Goal: Task Accomplishment & Management: Manage account settings

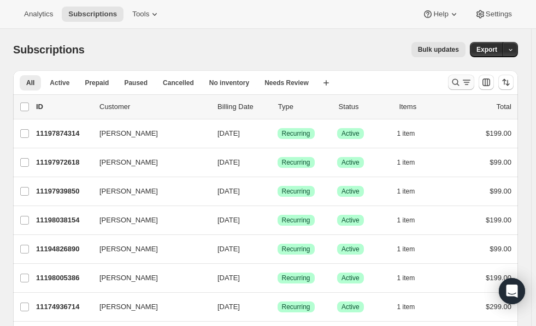
click at [460, 85] on icon "Search and filter results" at bounding box center [455, 82] width 11 height 11
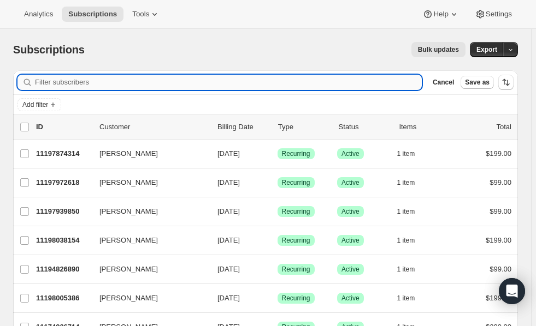
click at [216, 86] on input "Filter subscribers" at bounding box center [228, 82] width 386 height 15
paste input "[EMAIL_ADDRESS][DOMAIN_NAME]"
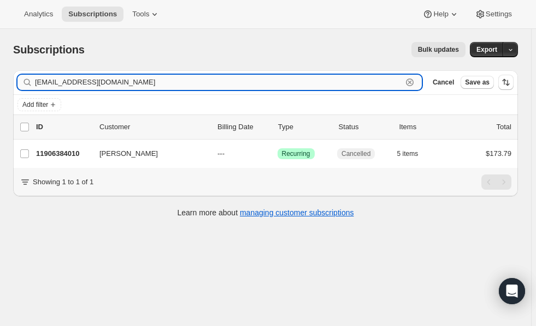
type input "[EMAIL_ADDRESS][DOMAIN_NAME]"
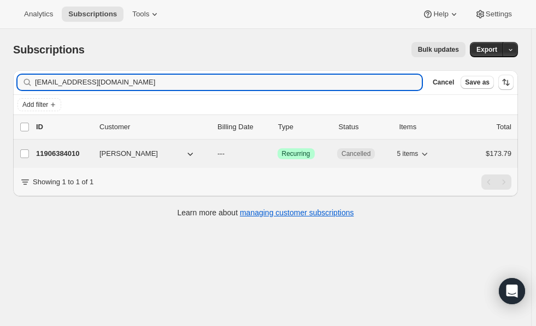
click at [62, 152] on p "11906384010" at bounding box center [63, 153] width 55 height 11
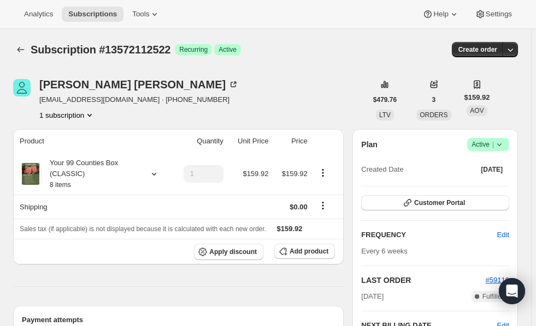
click at [90, 117] on icon "Product actions" at bounding box center [89, 115] width 11 height 11
click at [149, 175] on icon at bounding box center [153, 174] width 11 height 11
click at [233, 83] on icon at bounding box center [234, 83] width 3 height 3
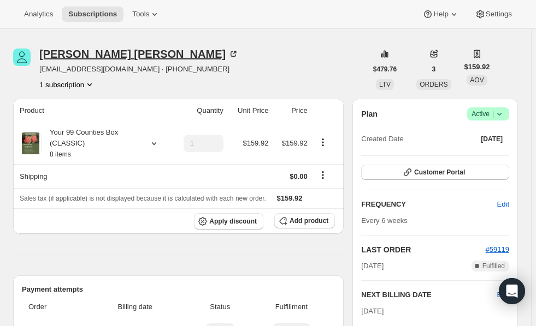
scroll to position [37, 0]
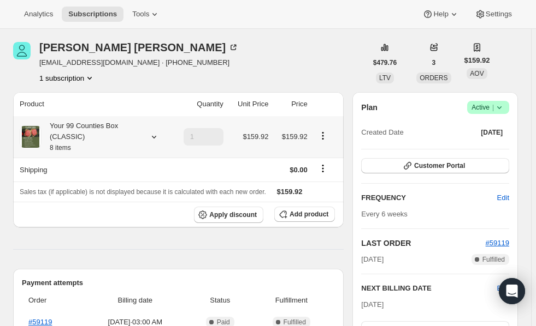
click at [153, 134] on icon at bounding box center [153, 137] width 11 height 11
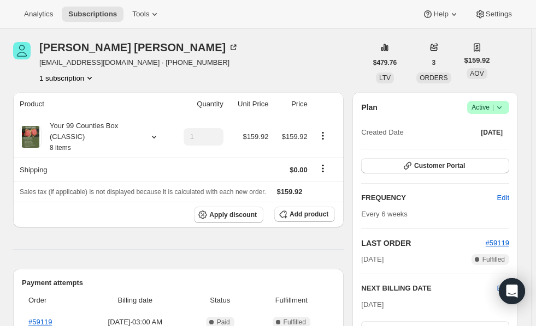
click at [504, 111] on icon at bounding box center [498, 107] width 11 height 11
click at [493, 150] on span "Cancel subscription" at bounding box center [493, 147] width 62 height 8
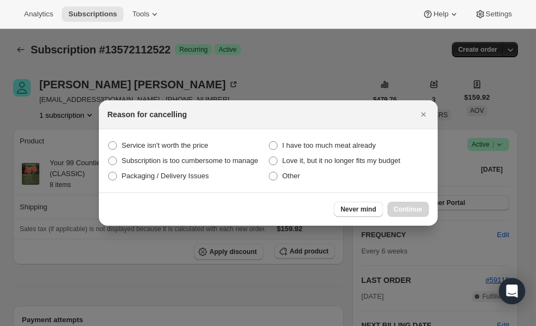
scroll to position [0, 0]
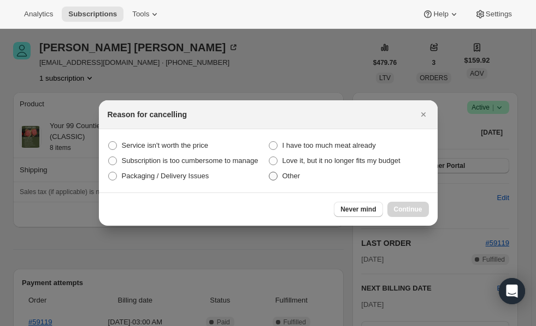
click at [273, 181] on label "Other" at bounding box center [348, 176] width 160 height 15
click at [269, 173] on input "Other" at bounding box center [269, 172] width 1 height 1
radio input "true"
click at [403, 210] on span "Continue" at bounding box center [408, 209] width 28 height 9
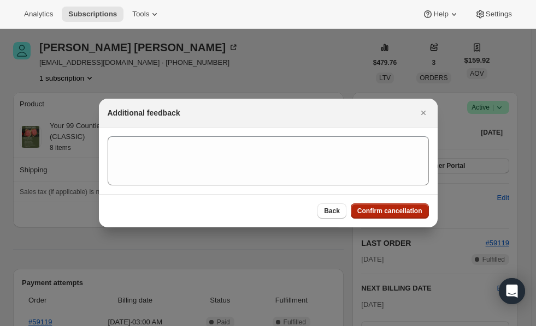
click at [403, 210] on span "Confirm cancellation" at bounding box center [389, 211] width 65 height 9
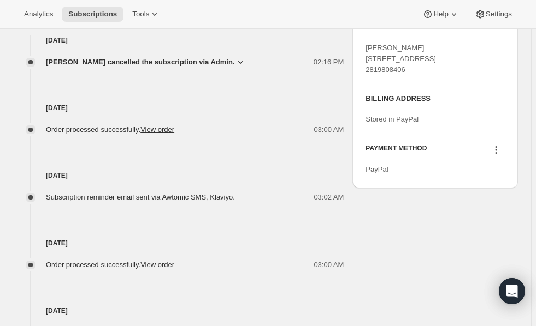
scroll to position [531, 0]
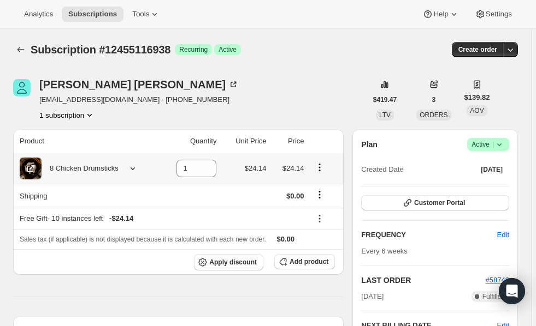
click at [130, 171] on icon at bounding box center [132, 168] width 11 height 11
click at [228, 85] on icon at bounding box center [233, 84] width 11 height 11
click at [130, 168] on icon at bounding box center [132, 168] width 11 height 11
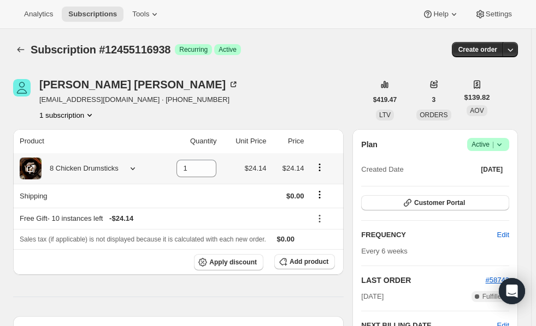
click at [133, 168] on icon at bounding box center [132, 168] width 11 height 11
click at [271, 106] on div "Mike McDaniel miketvl@mindspring.com · +19524842065 1 subscription" at bounding box center [189, 99] width 353 height 41
click at [304, 261] on span "Add product" at bounding box center [308, 262] width 39 height 9
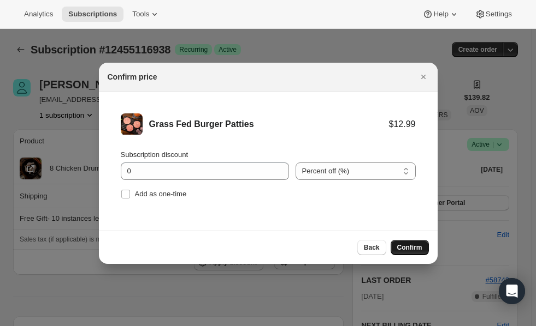
click at [415, 246] on span "Confirm" at bounding box center [409, 247] width 25 height 9
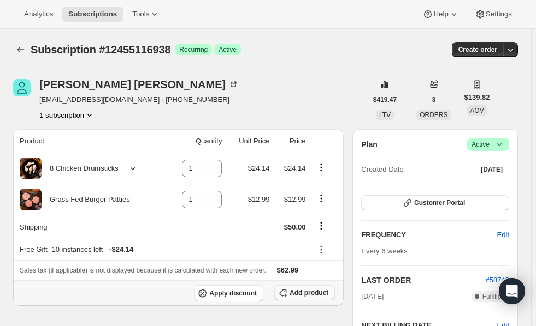
click at [300, 286] on button "Add product" at bounding box center [304, 293] width 61 height 15
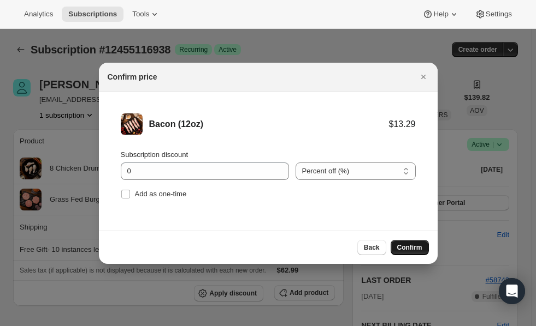
click at [414, 247] on span "Confirm" at bounding box center [409, 247] width 25 height 9
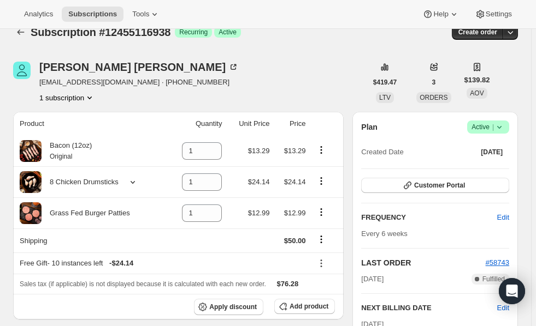
scroll to position [86, 0]
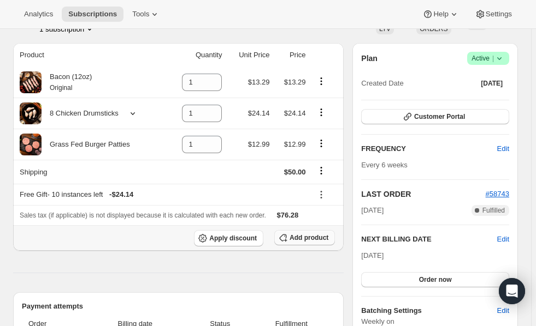
click at [301, 241] on span "Add product" at bounding box center [308, 238] width 39 height 9
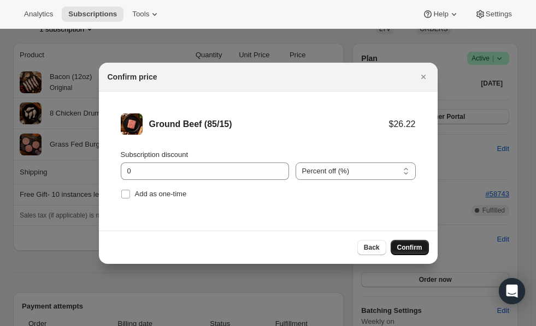
click at [415, 249] on span "Confirm" at bounding box center [409, 247] width 25 height 9
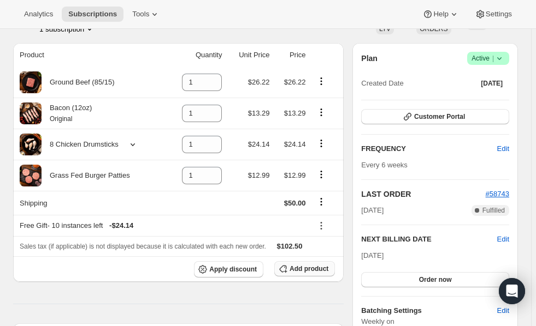
click at [306, 270] on span "Add product" at bounding box center [308, 269] width 39 height 9
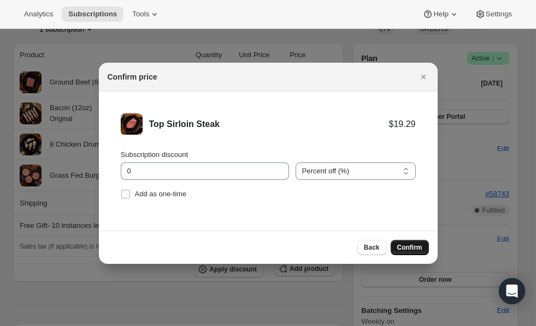
click at [407, 247] on span "Confirm" at bounding box center [409, 247] width 25 height 9
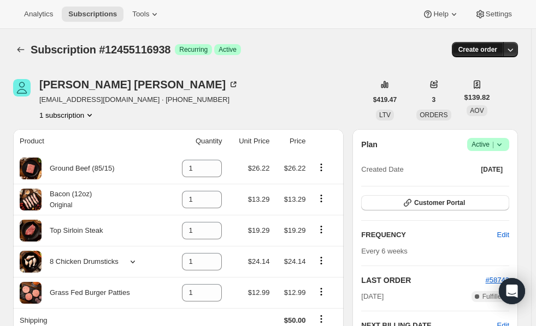
click at [483, 52] on span "Create order" at bounding box center [477, 49] width 39 height 9
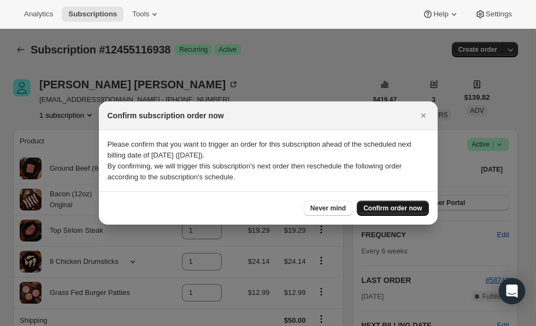
click at [380, 205] on span "Confirm order now" at bounding box center [392, 208] width 58 height 9
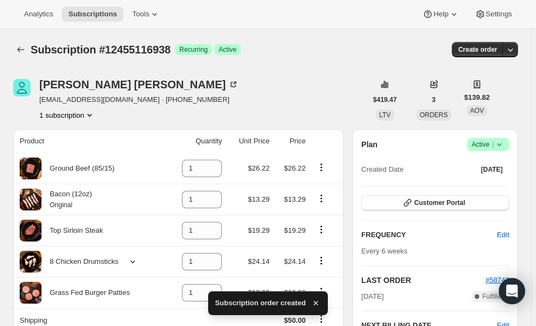
click at [380, 205] on button "Customer Portal" at bounding box center [435, 202] width 148 height 15
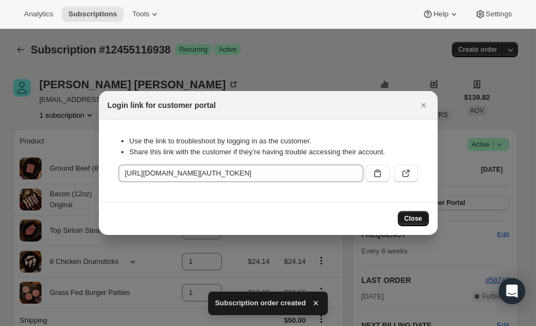
click at [416, 215] on span "Close" at bounding box center [413, 219] width 18 height 9
